Goal: Browse casually: Explore the website without a specific task or goal

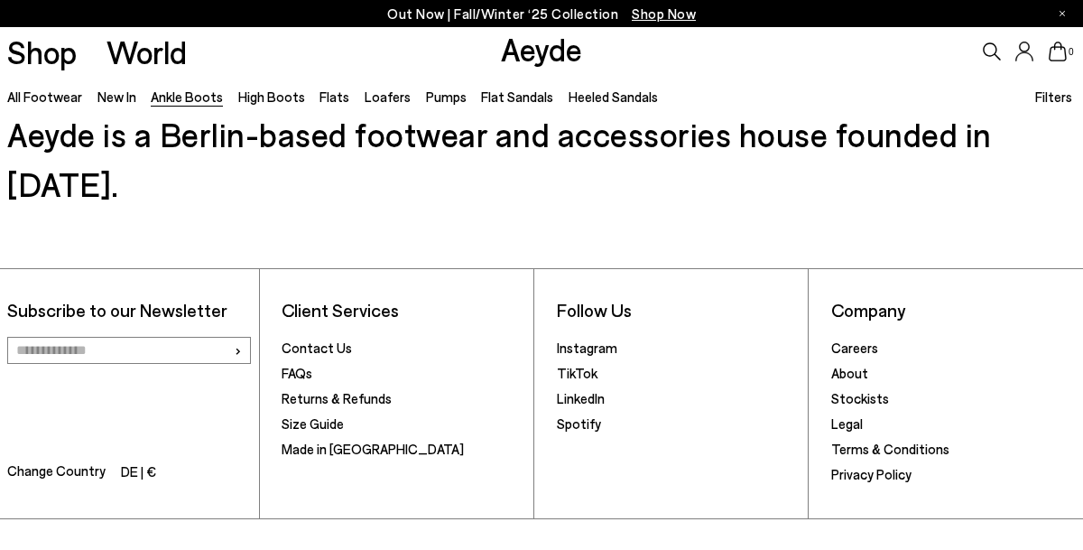
scroll to position [8464, 0]
click at [127, 101] on link "New In" at bounding box center [117, 96] width 39 height 16
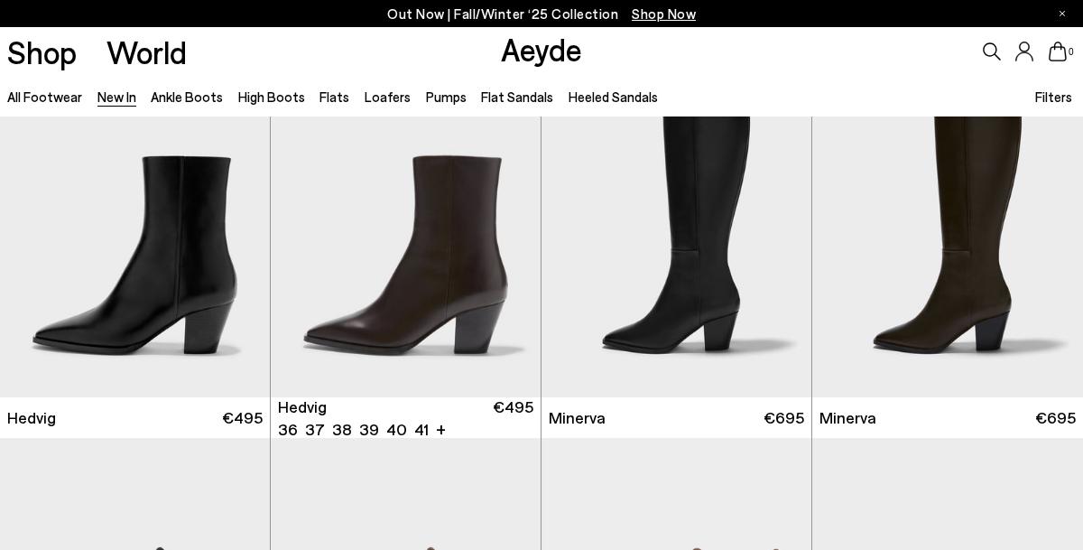
scroll to position [61, 0]
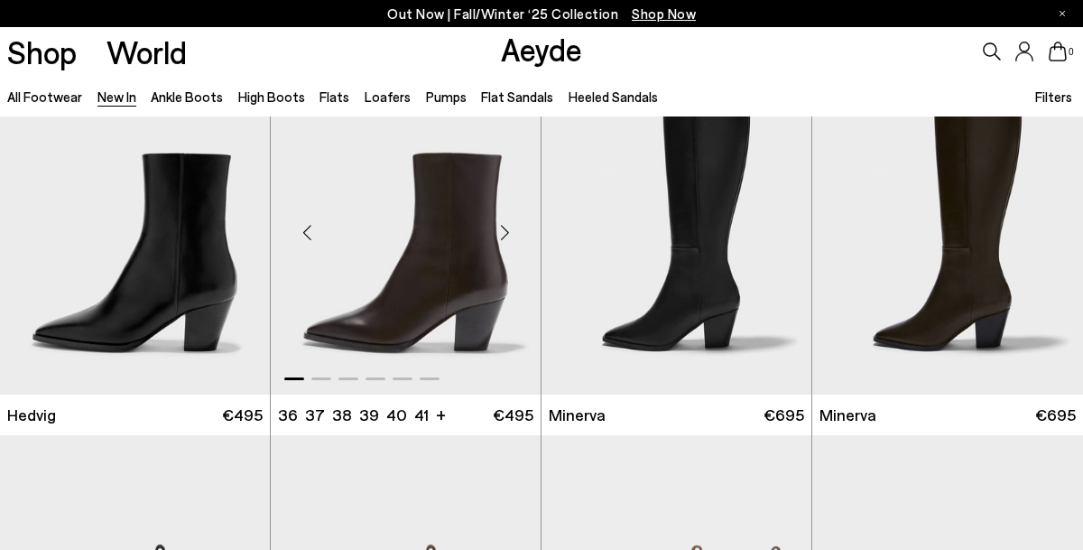
click at [506, 231] on div "Next slide" at bounding box center [505, 232] width 54 height 54
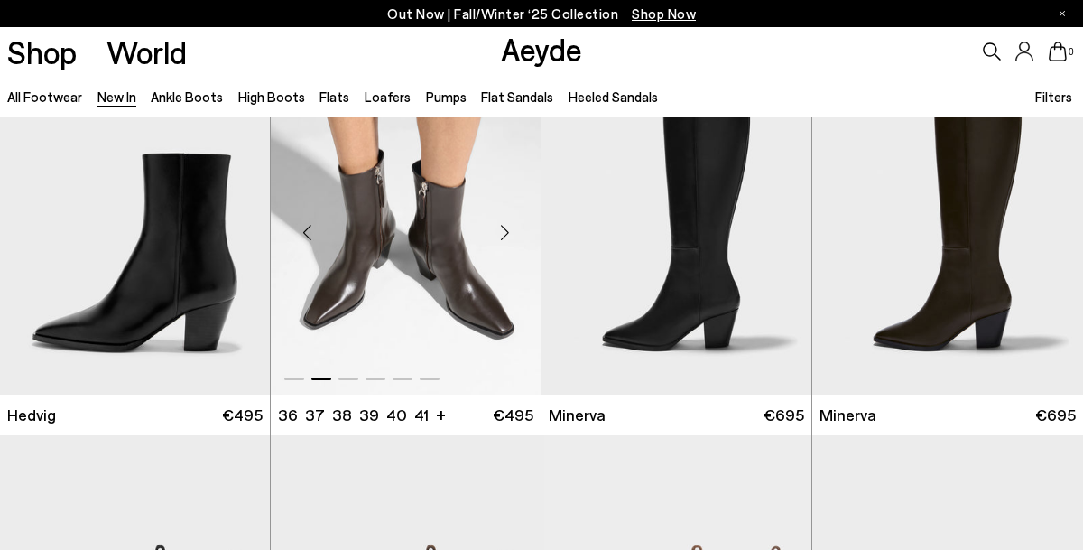
click at [506, 231] on div "Next slide" at bounding box center [505, 232] width 54 height 54
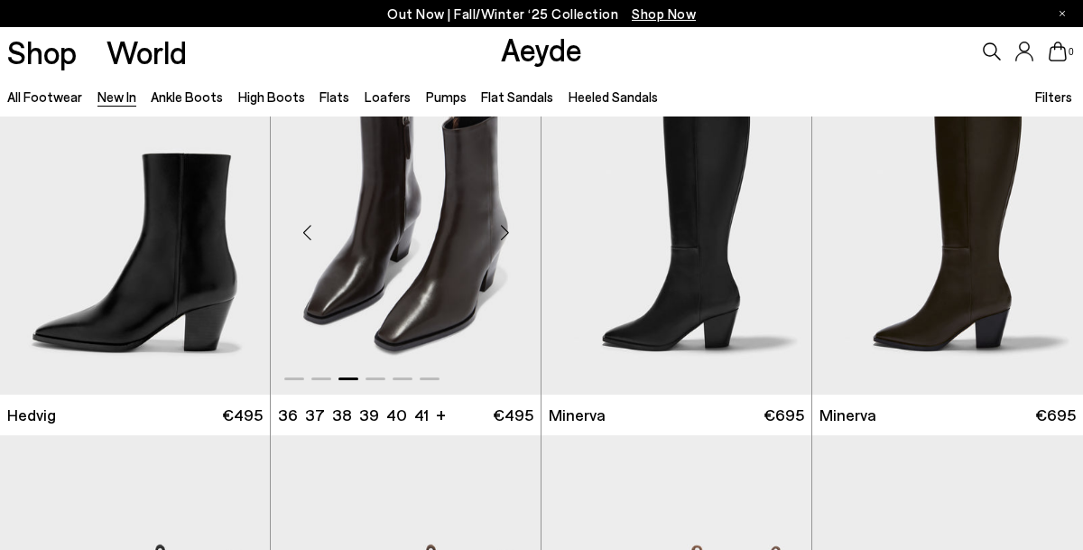
click at [506, 230] on div "Next slide" at bounding box center [505, 232] width 54 height 54
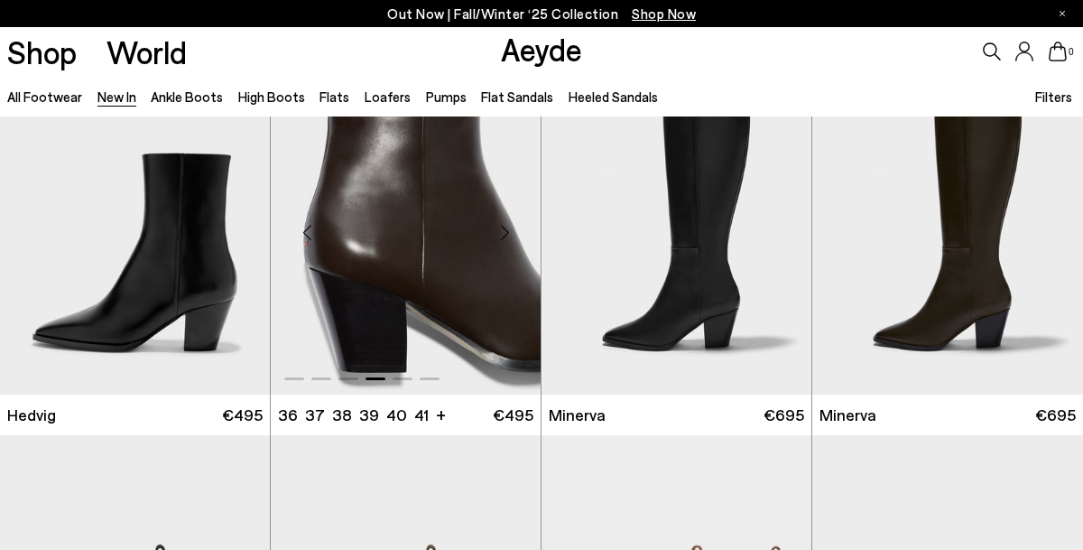
click at [506, 230] on div "Next slide" at bounding box center [505, 232] width 54 height 54
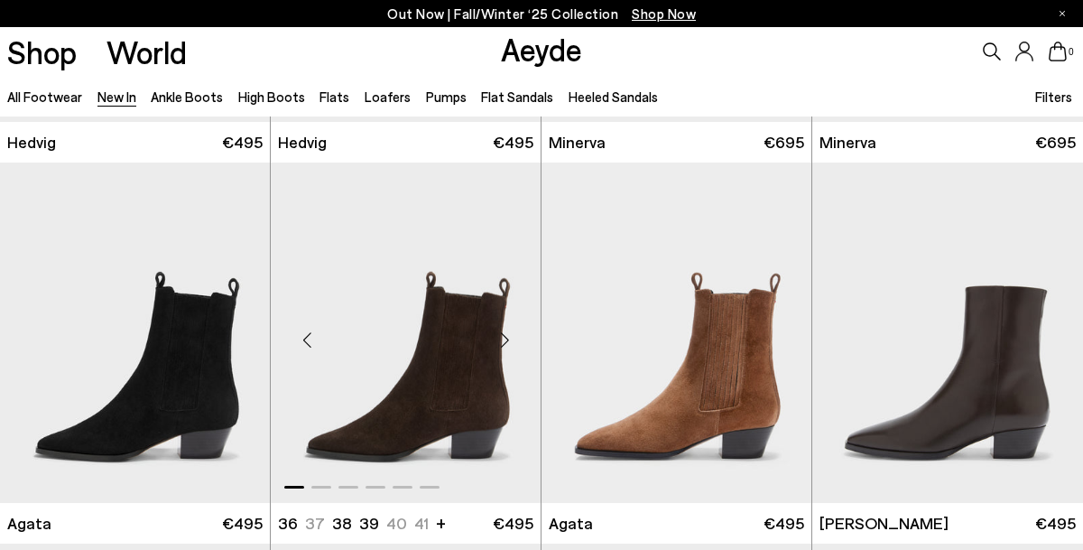
scroll to position [383, 0]
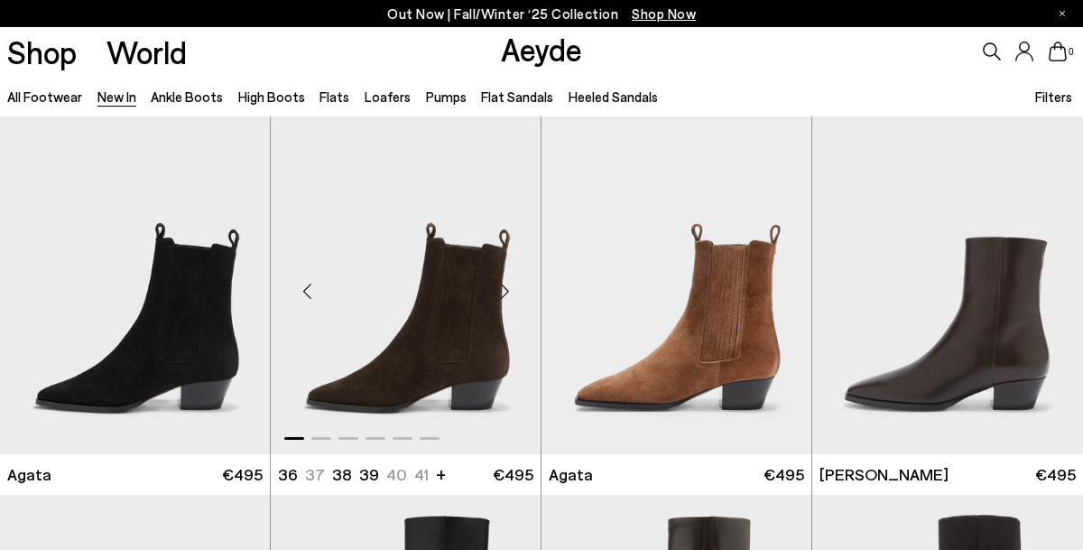
click at [510, 293] on div "Next slide" at bounding box center [505, 292] width 54 height 54
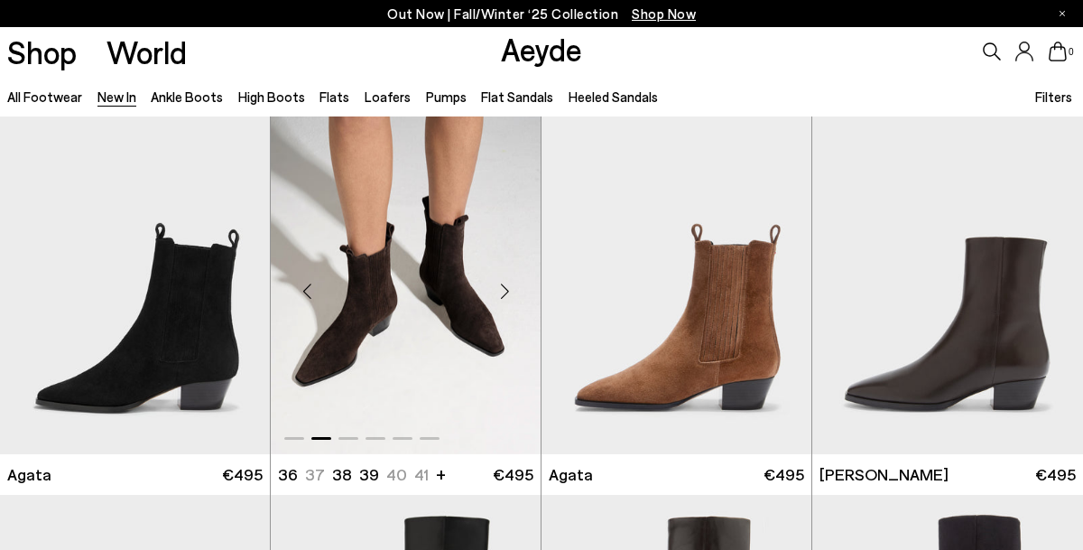
click at [510, 293] on div "Next slide" at bounding box center [505, 292] width 54 height 54
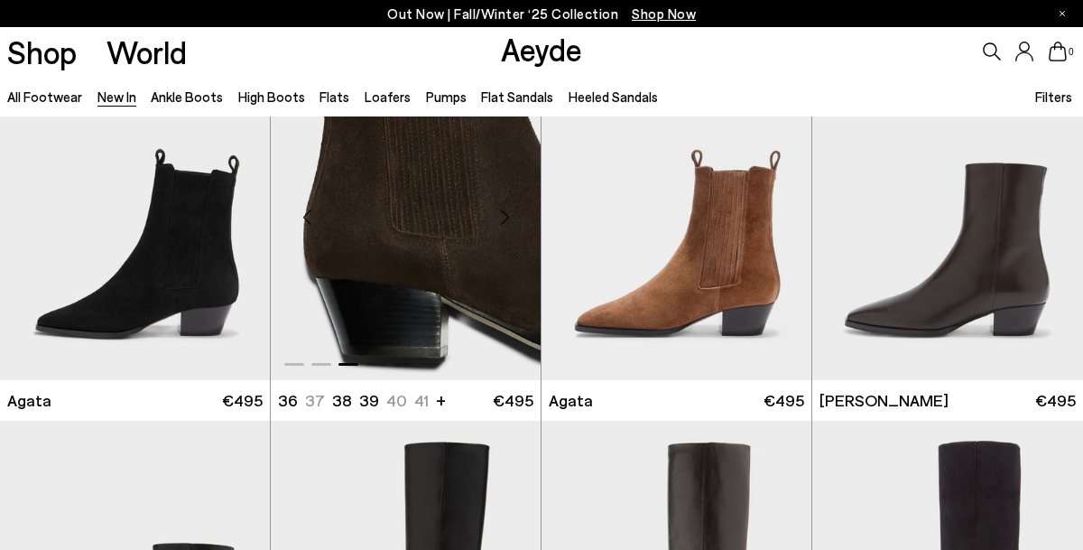
scroll to position [716, 0]
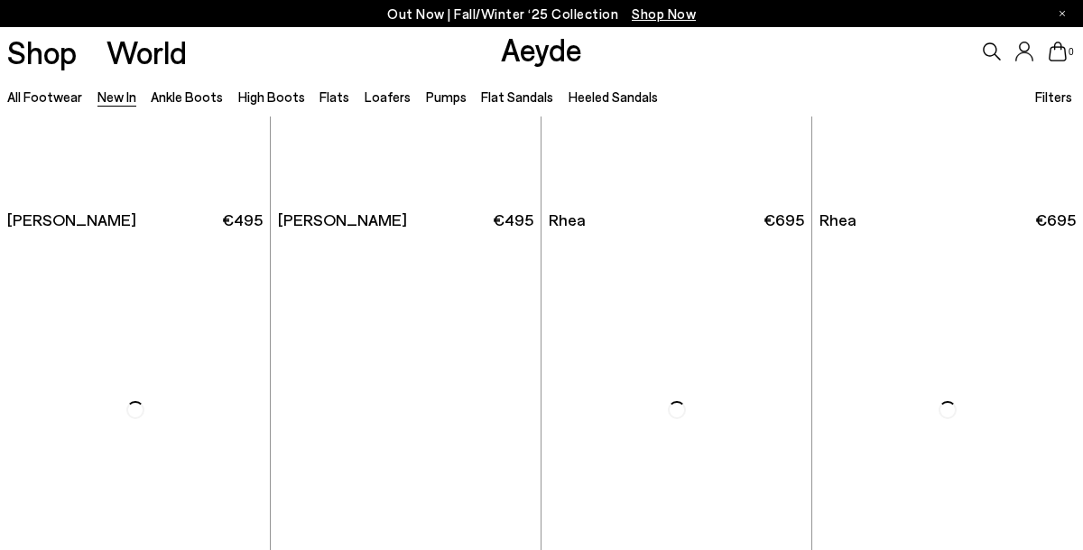
scroll to position [2941, 0]
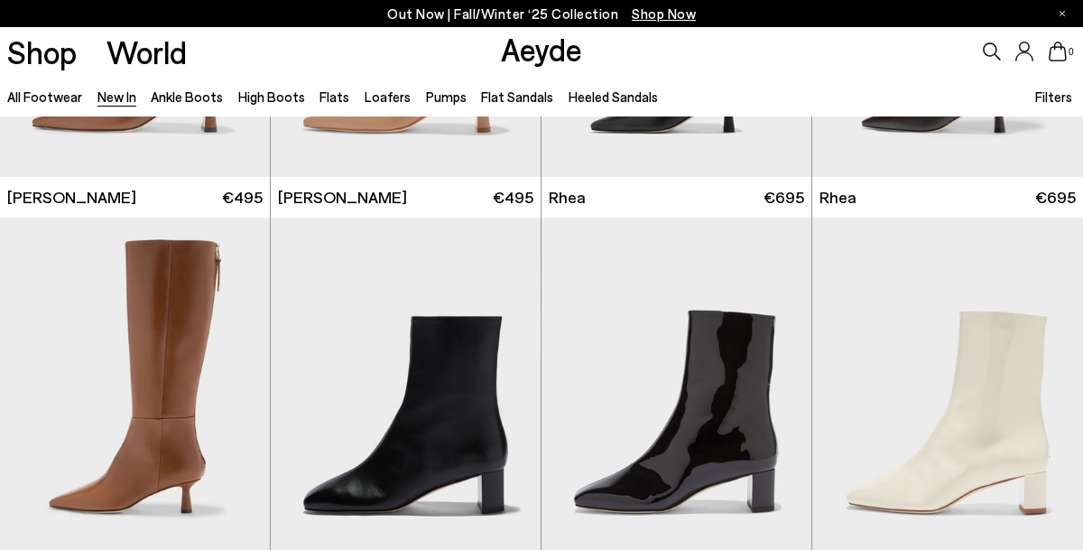
scroll to position [3446, 0]
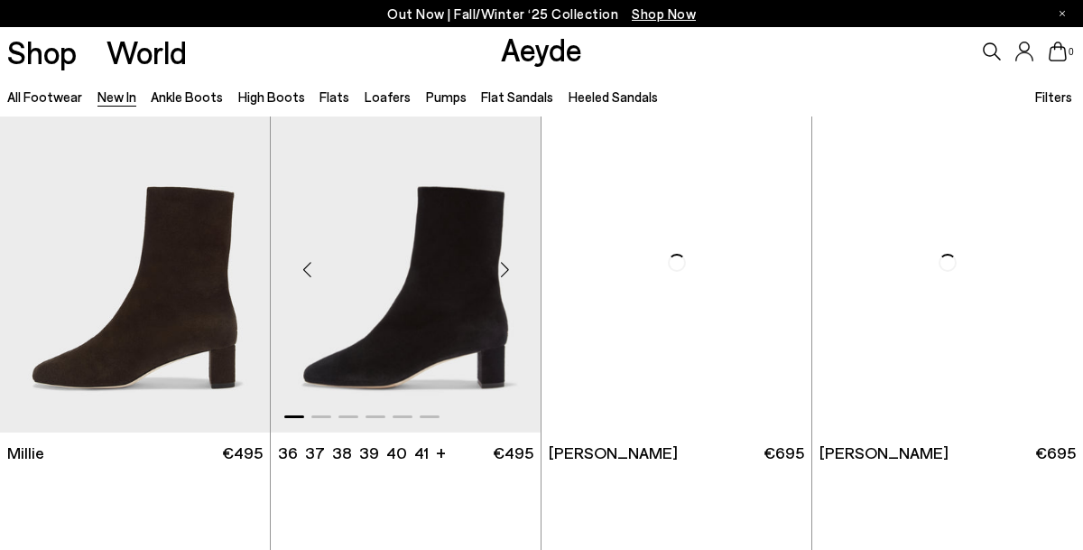
click at [510, 267] on div "Next slide" at bounding box center [505, 270] width 54 height 54
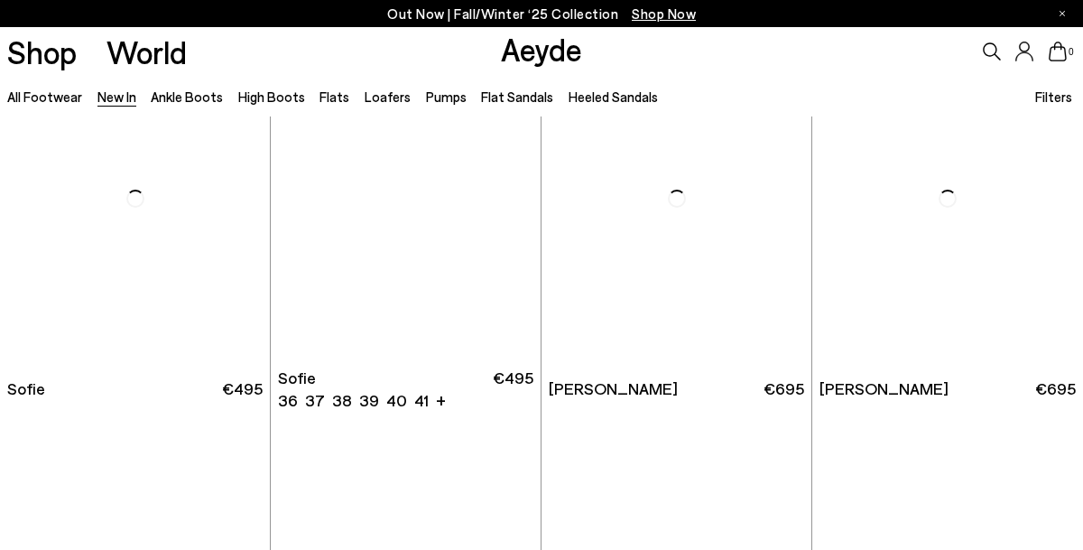
scroll to position [5136, 0]
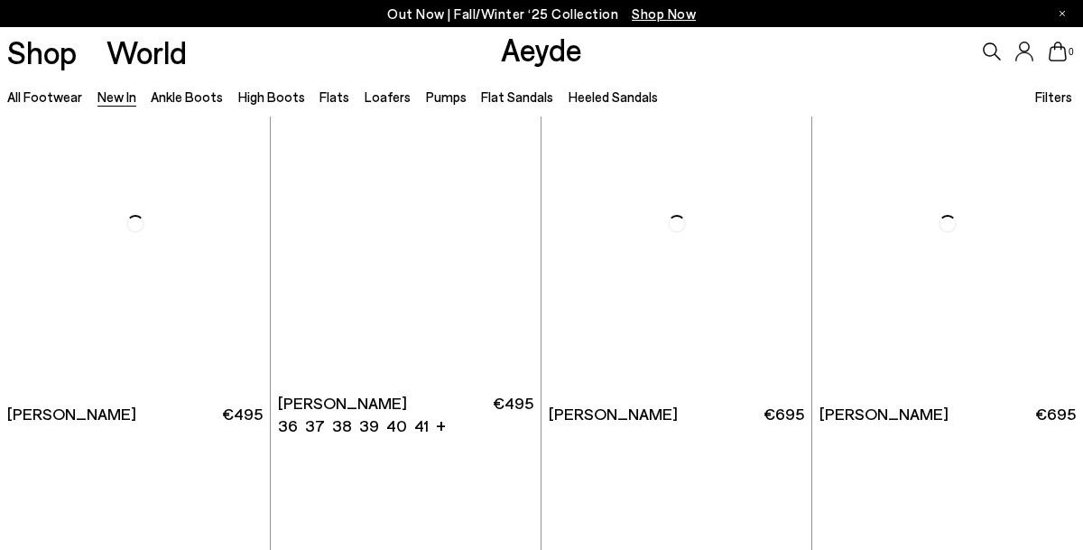
scroll to position [6529, 0]
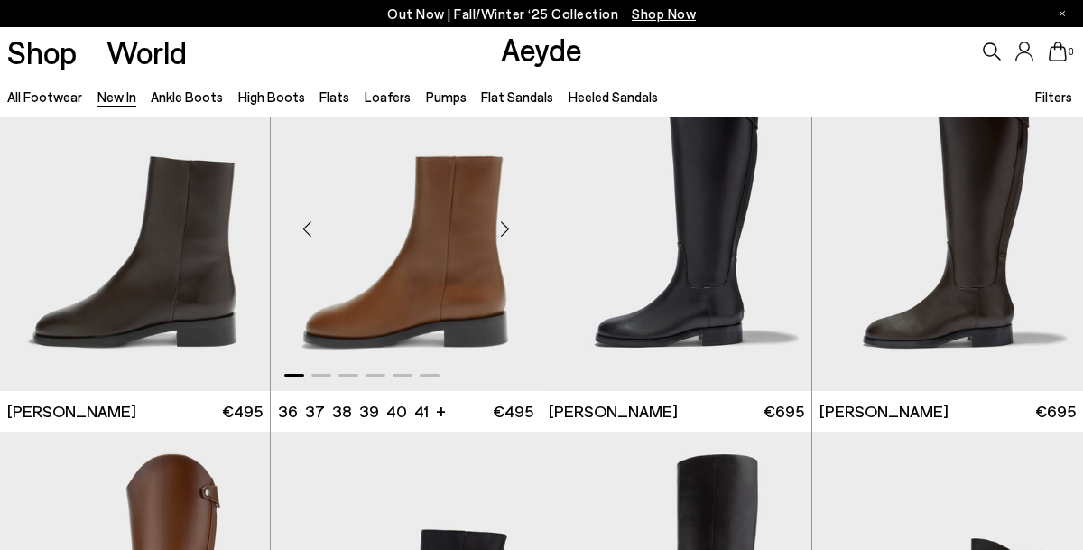
click at [512, 221] on div "Next slide" at bounding box center [505, 228] width 54 height 54
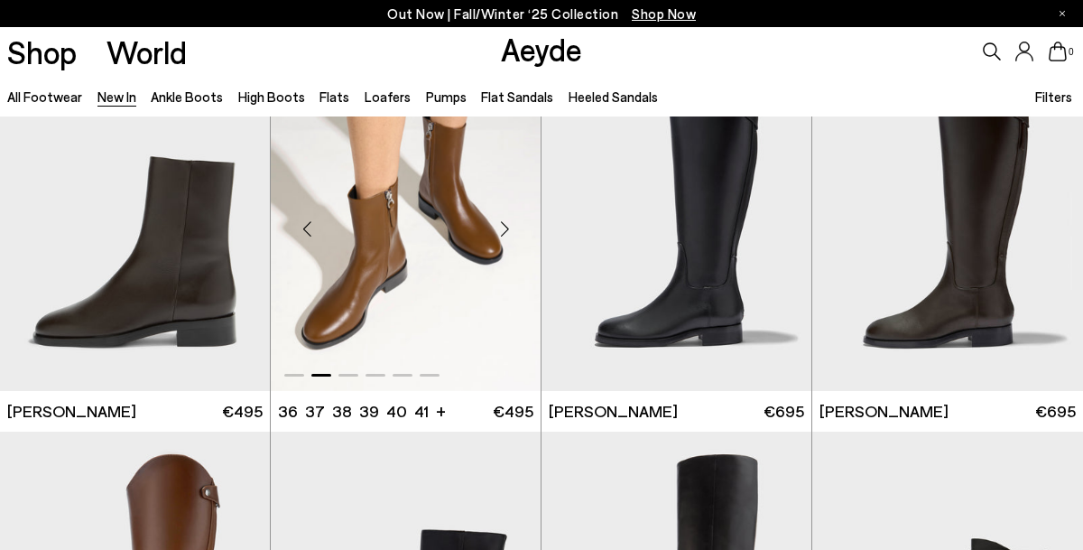
click at [512, 222] on div "Next slide" at bounding box center [505, 228] width 54 height 54
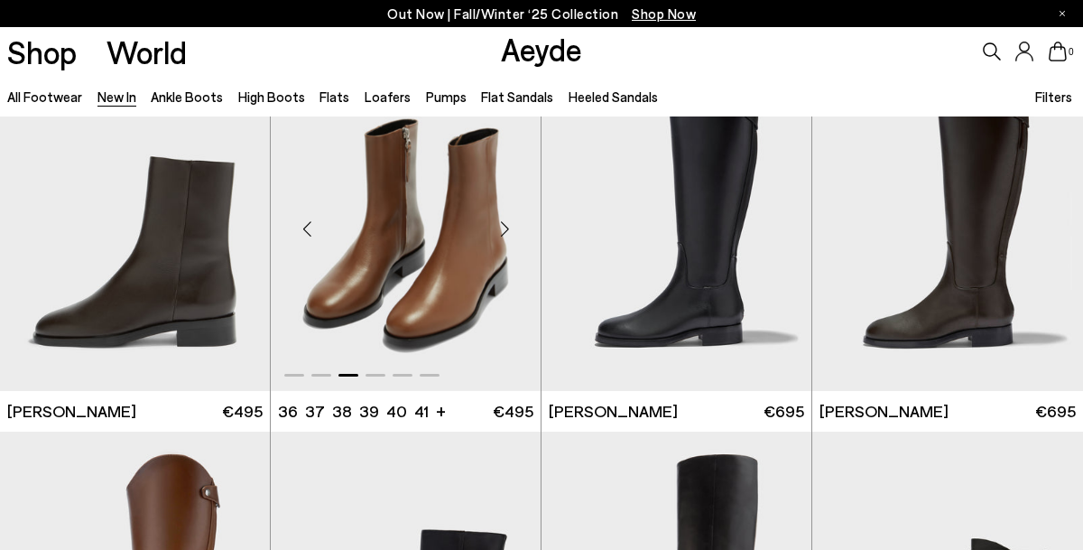
click at [512, 221] on div "Next slide" at bounding box center [505, 228] width 54 height 54
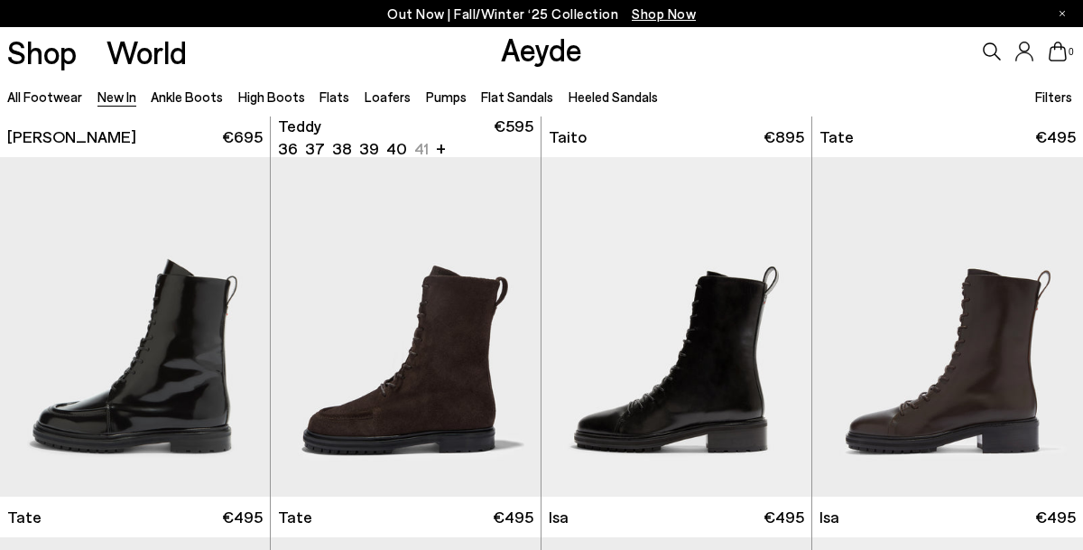
scroll to position [7684, 0]
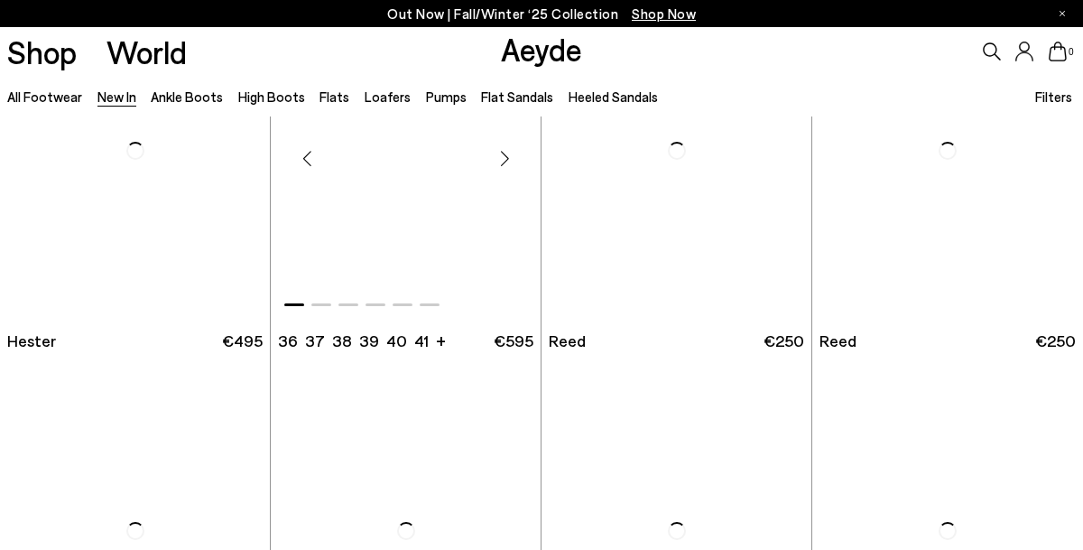
scroll to position [9272, 0]
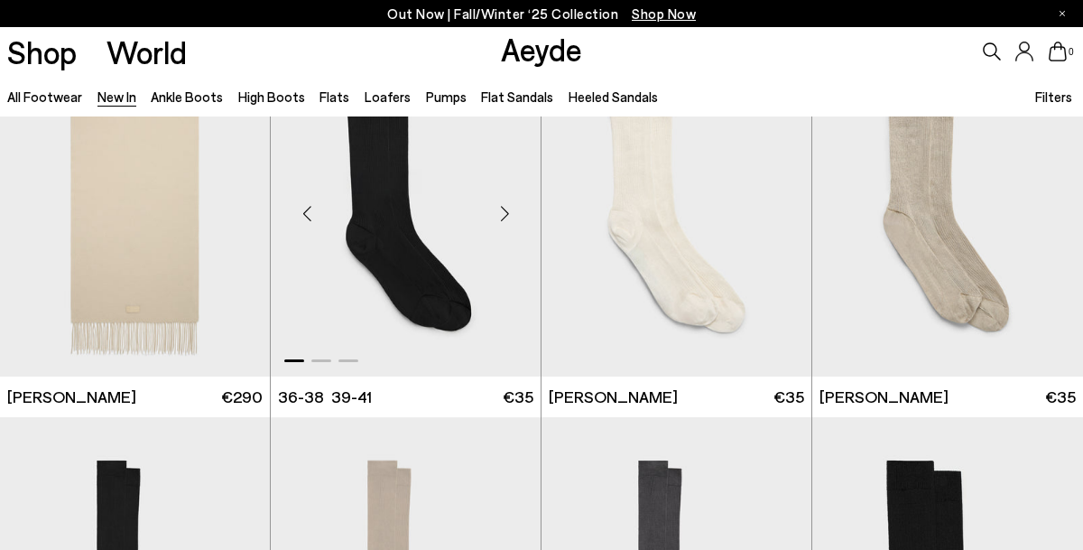
scroll to position [9988, 0]
